Goal: Task Accomplishment & Management: Use online tool/utility

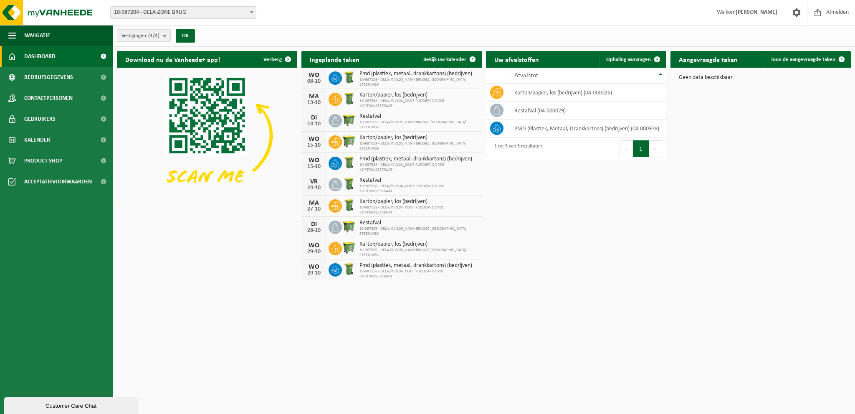
click at [227, 281] on div "Download nu de Vanheede+ app! Verberg Ingeplande taken Bekijk uw kalender WO 08…" at bounding box center [484, 166] width 738 height 238
click at [36, 139] on span "Kalender" at bounding box center [37, 139] width 26 height 21
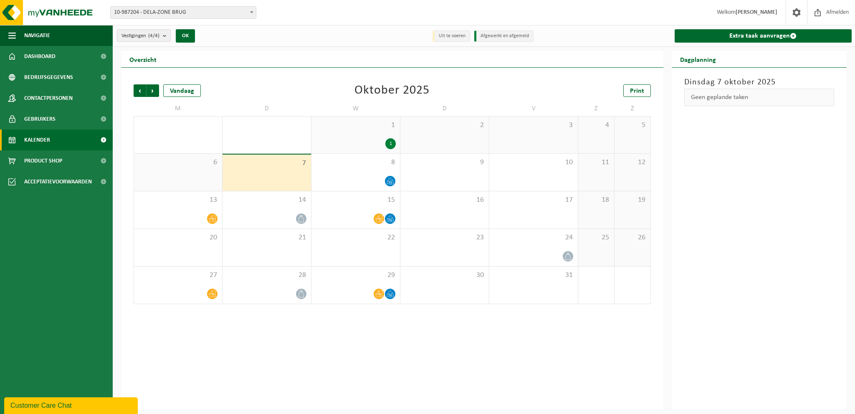
click at [165, 35] on b "submit" at bounding box center [167, 36] width 8 height 12
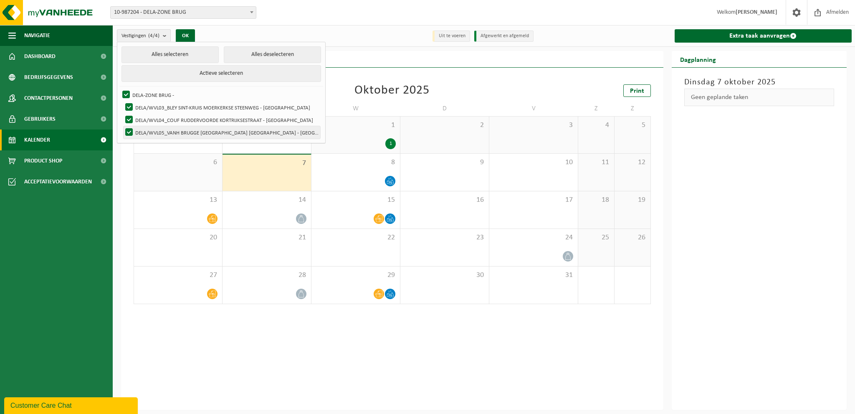
click at [151, 131] on label "DELA/WVL05_VANH BRUGGE [GEOGRAPHIC_DATA] [GEOGRAPHIC_DATA] - [GEOGRAPHIC_DATA]" at bounding box center [222, 132] width 197 height 13
click at [122, 126] on input "DELA/WVL05_VANH BRUGGE [GEOGRAPHIC_DATA] [GEOGRAPHIC_DATA] - [GEOGRAPHIC_DATA]" at bounding box center [122, 126] width 0 height 0
checkbox input "false"
click at [250, 52] on button "Alles deselecteren" at bounding box center [272, 54] width 97 height 17
checkbox input "false"
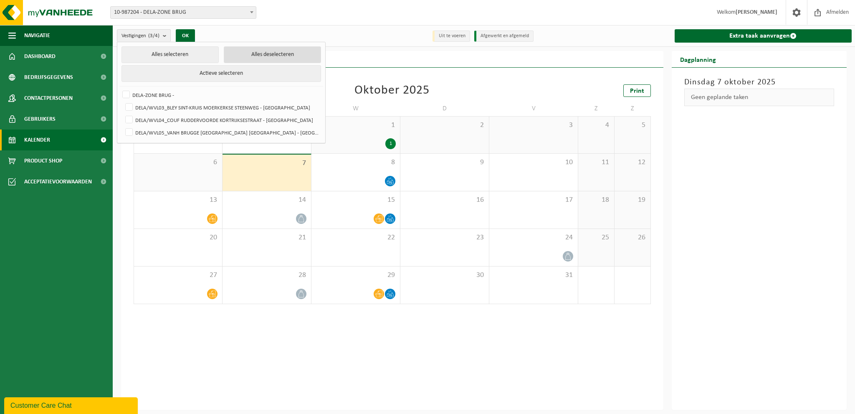
checkbox input "false"
click at [127, 129] on label "DELA/WVL05_VANH BRUGGE [GEOGRAPHIC_DATA] [GEOGRAPHIC_DATA] - [GEOGRAPHIC_DATA]" at bounding box center [222, 132] width 197 height 13
click at [122, 126] on input "DELA/WVL05_VANH BRUGGE [GEOGRAPHIC_DATA] [GEOGRAPHIC_DATA] - [GEOGRAPHIC_DATA]" at bounding box center [122, 126] width 0 height 0
checkbox input "true"
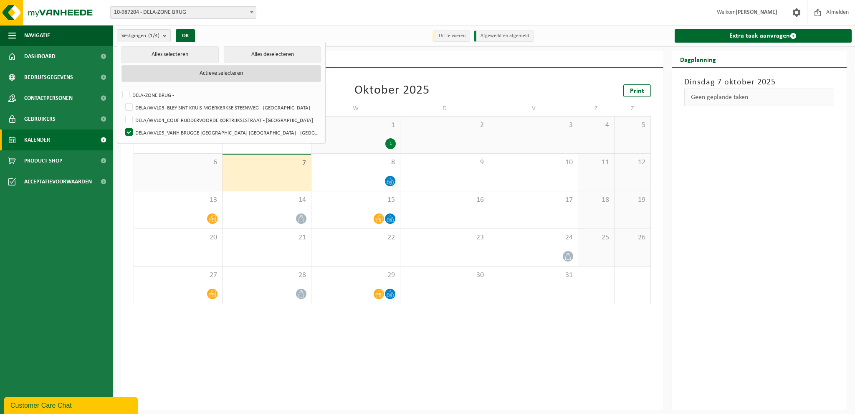
click at [219, 73] on button "Actieve selecteren" at bounding box center [222, 73] width 200 height 17
checkbox input "true"
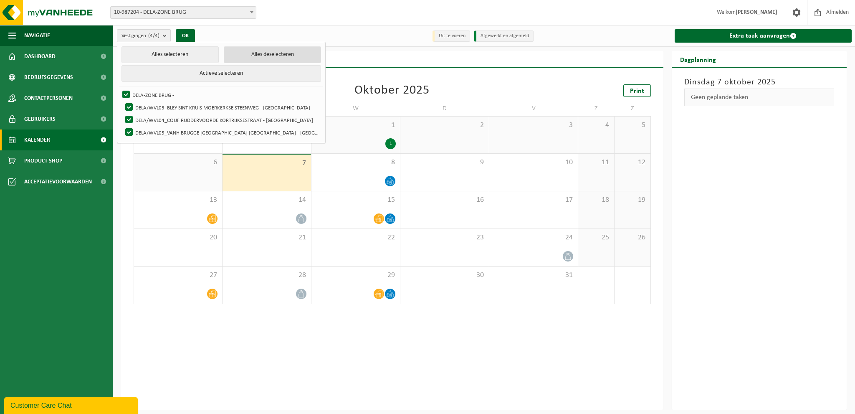
click at [269, 54] on button "Alles deselecteren" at bounding box center [272, 54] width 97 height 17
checkbox input "false"
click at [132, 130] on label "DELA/WVL05_VANH BRUGGE [GEOGRAPHIC_DATA] [GEOGRAPHIC_DATA] - [GEOGRAPHIC_DATA]" at bounding box center [222, 132] width 197 height 13
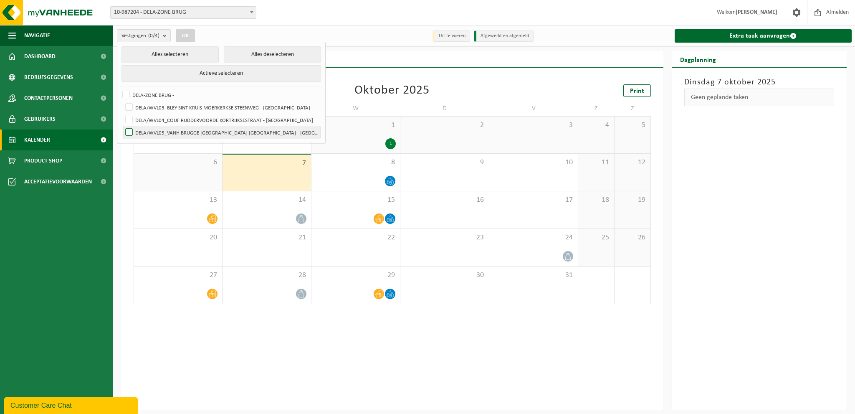
click at [122, 126] on input "DELA/WVL05_VANH BRUGGE [GEOGRAPHIC_DATA] [GEOGRAPHIC_DATA] - [GEOGRAPHIC_DATA]" at bounding box center [122, 126] width 0 height 0
checkbox input "true"
click at [187, 33] on button "OK" at bounding box center [185, 35] width 19 height 13
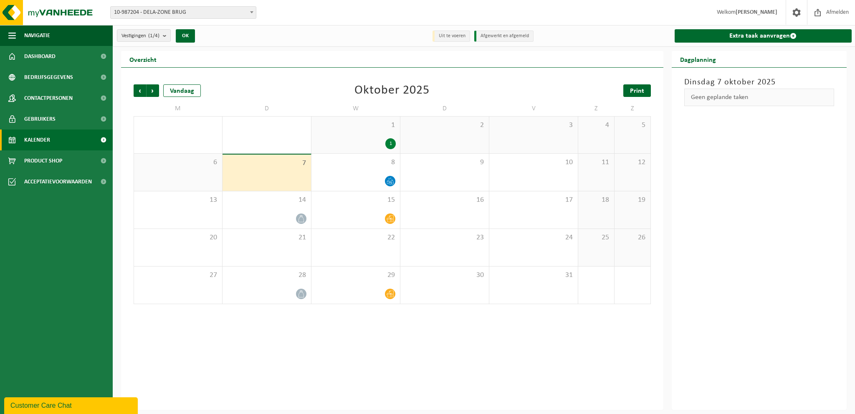
click at [641, 88] on span "Print" at bounding box center [637, 91] width 14 height 7
